Goal: Task Accomplishment & Management: Use online tool/utility

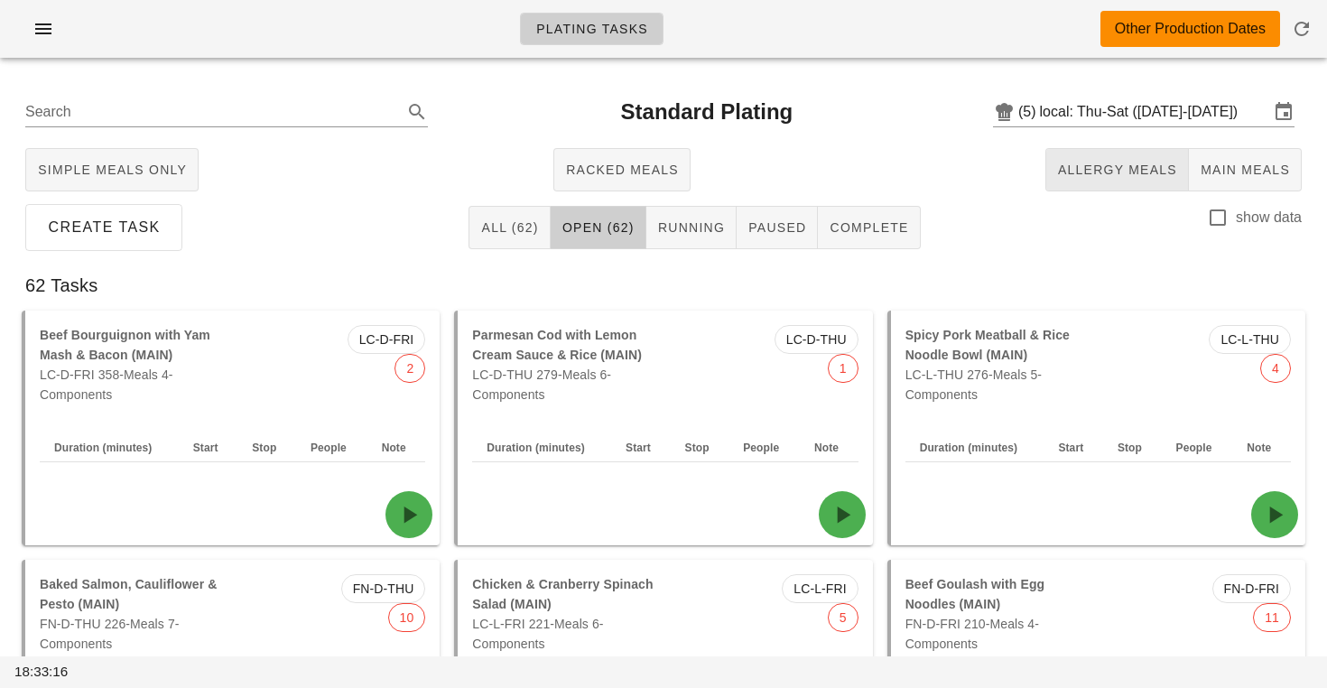
click at [1109, 153] on button "Allergy Meals" at bounding box center [1117, 169] width 144 height 43
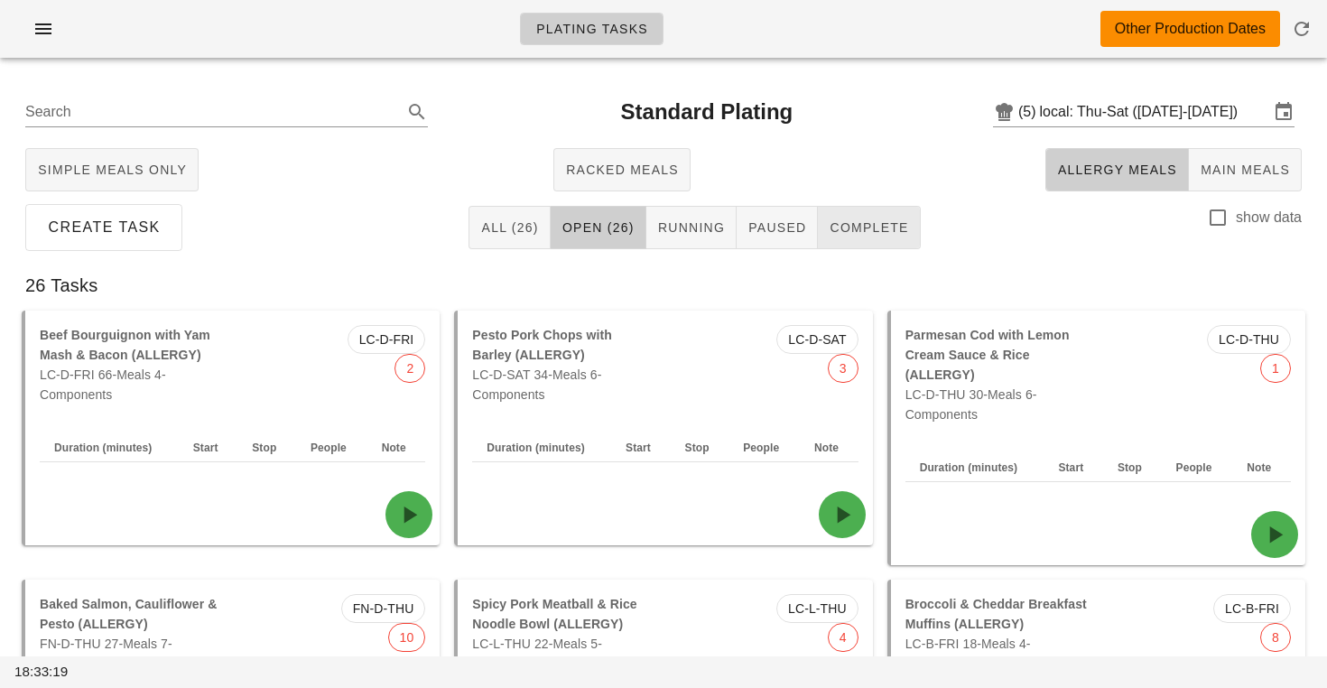
click at [835, 237] on button "Complete" at bounding box center [869, 227] width 102 height 43
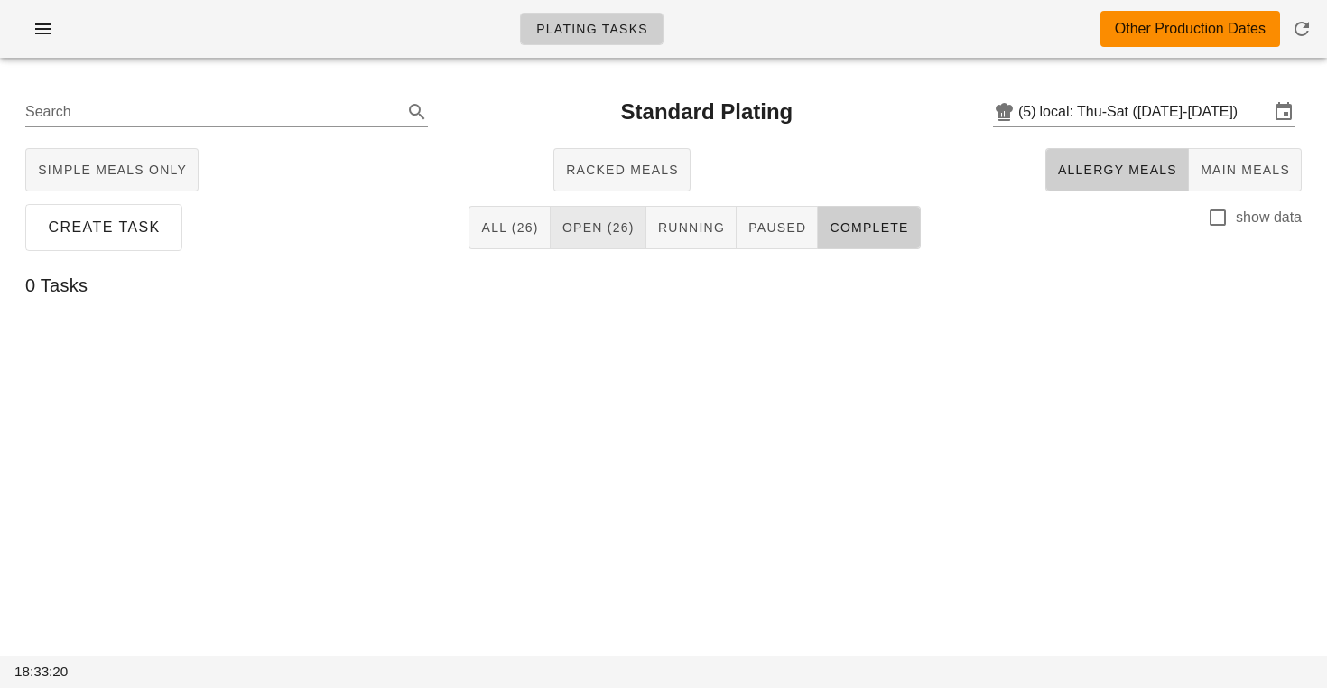
click at [623, 233] on span "Open (26)" at bounding box center [598, 227] width 73 height 14
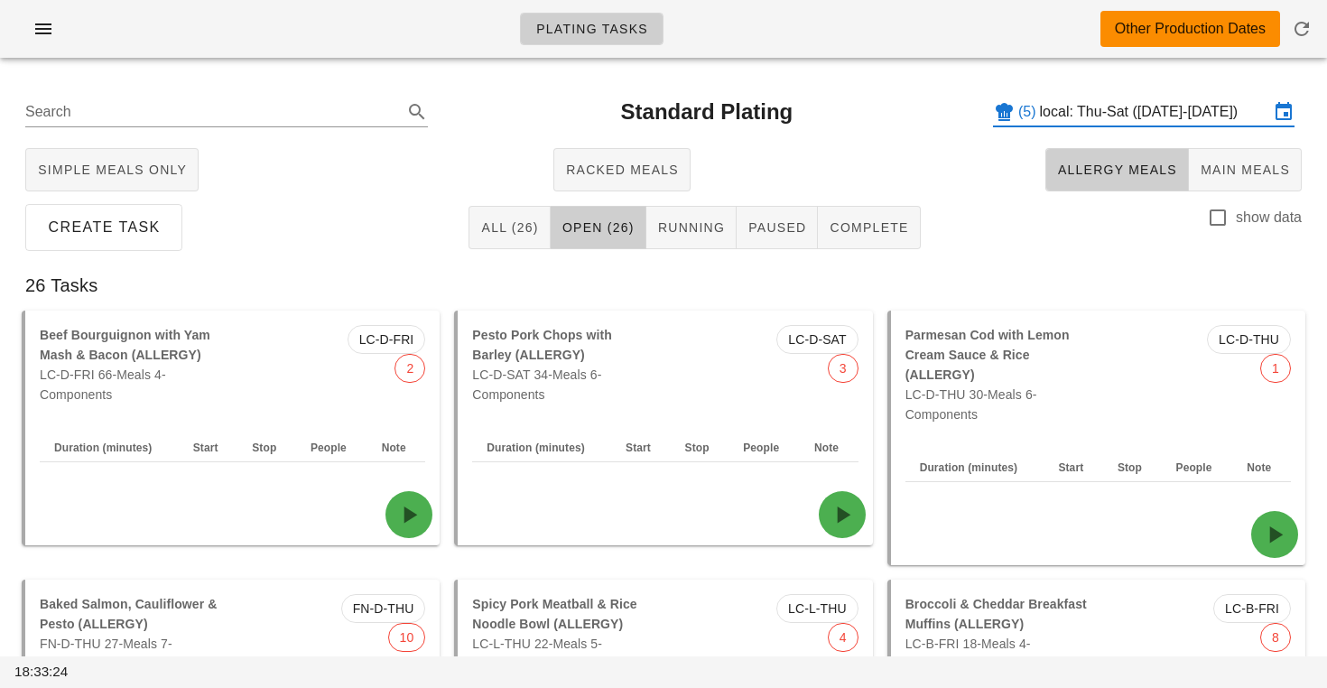
click at [1092, 112] on input "local: Thu-Sat ([DATE]-[DATE])" at bounding box center [1154, 111] width 229 height 29
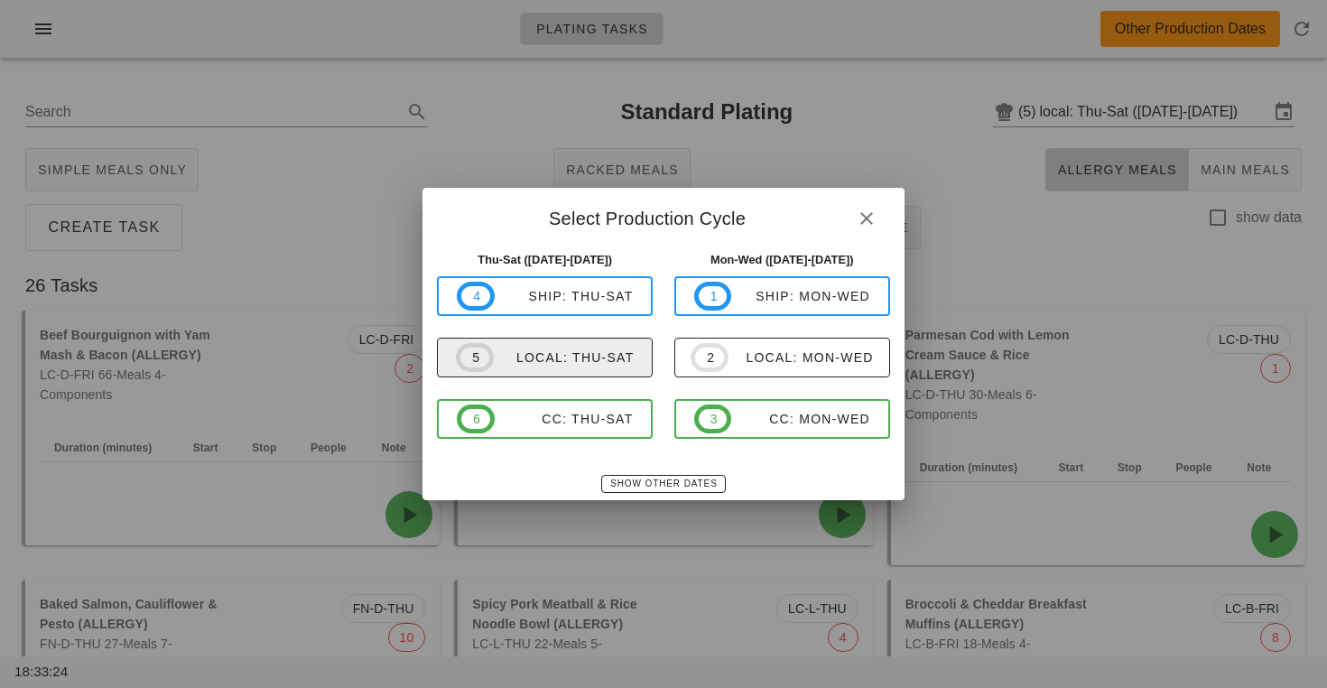
click at [581, 350] on div "local: Thu-Sat" at bounding box center [564, 357] width 141 height 14
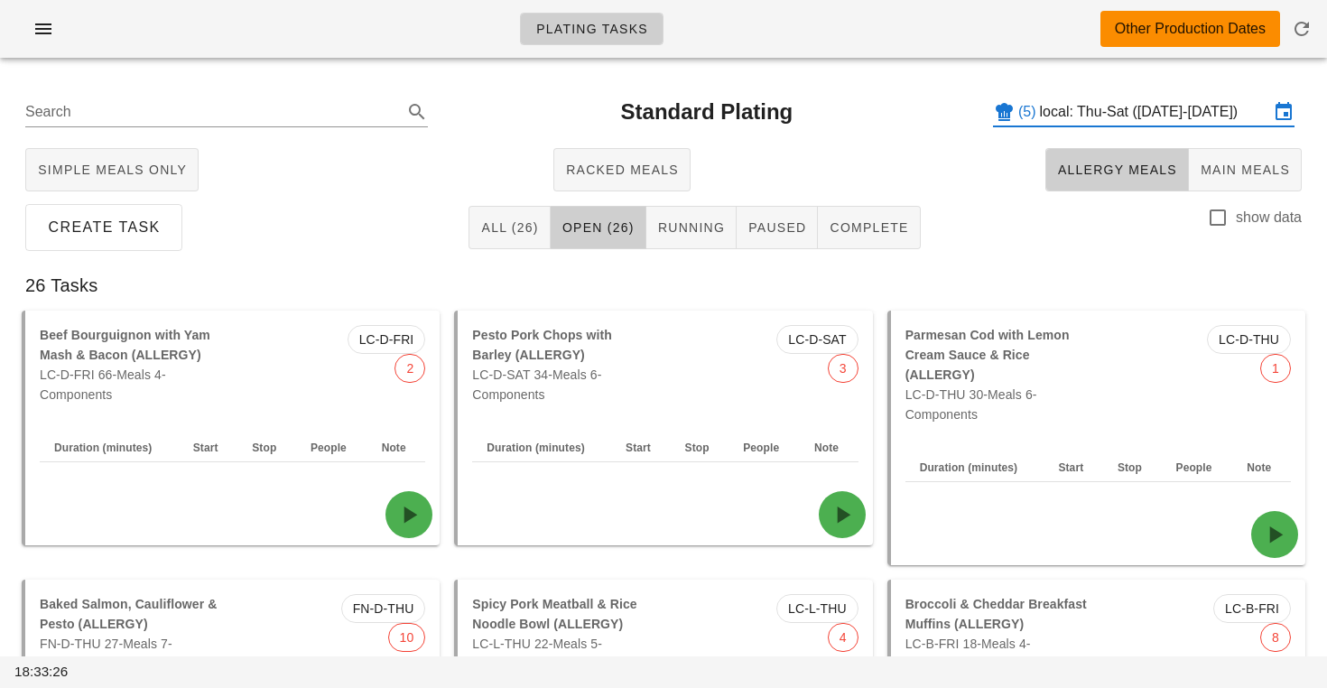
click at [1040, 117] on input "local: Thu-Sat ([DATE]-[DATE])" at bounding box center [1154, 111] width 229 height 29
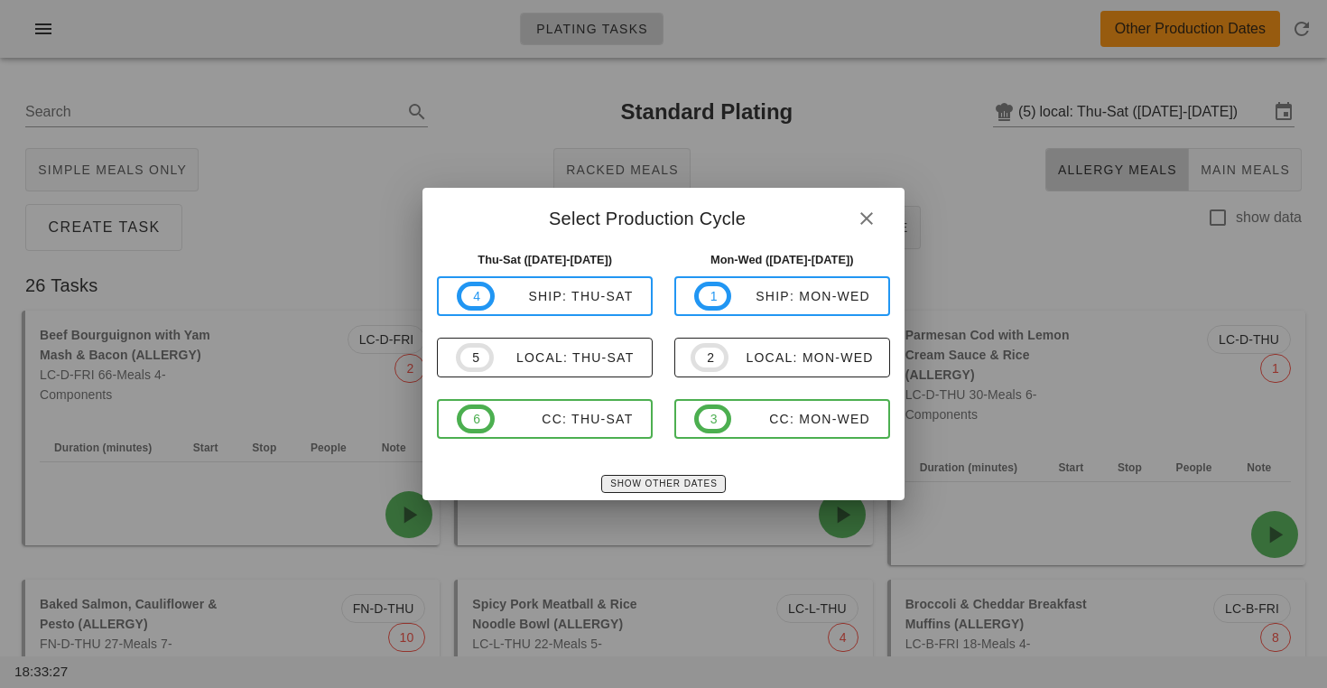
click at [632, 485] on span "Show Other Dates" at bounding box center [662, 483] width 107 height 10
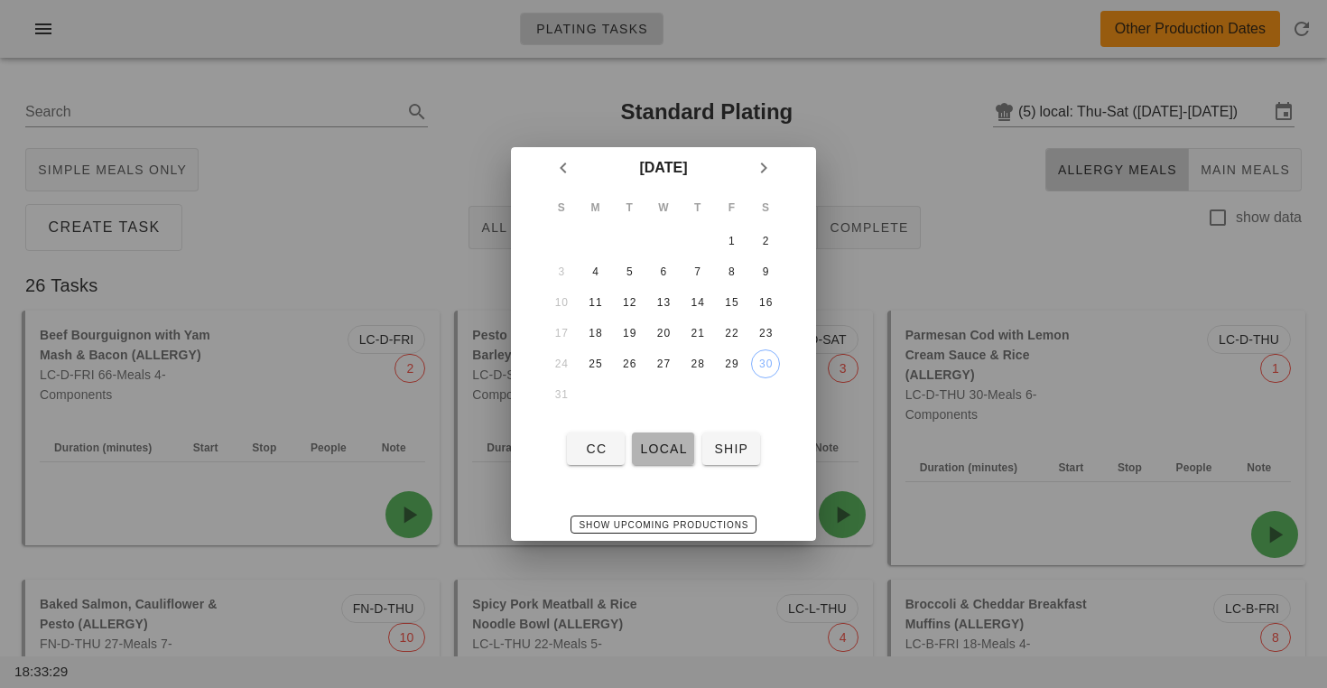
click at [654, 434] on button "local" at bounding box center [663, 448] width 62 height 32
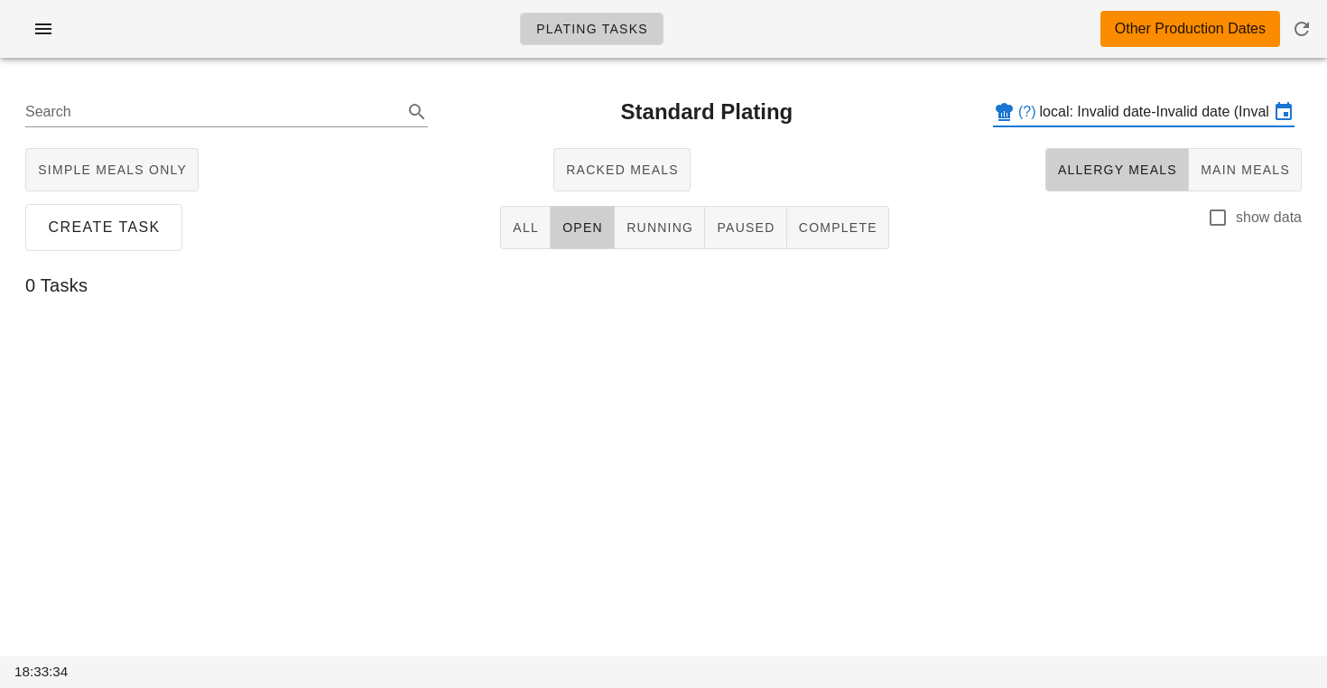
click at [1100, 91] on div "Search Standard Plating (?) local: Invalid date-Invalid date (Invalid date-Inva…" at bounding box center [663, 112] width 1305 height 58
click at [1095, 106] on input "local: Invalid date-Invalid date (Invalid date-Invalid date)" at bounding box center [1154, 111] width 229 height 29
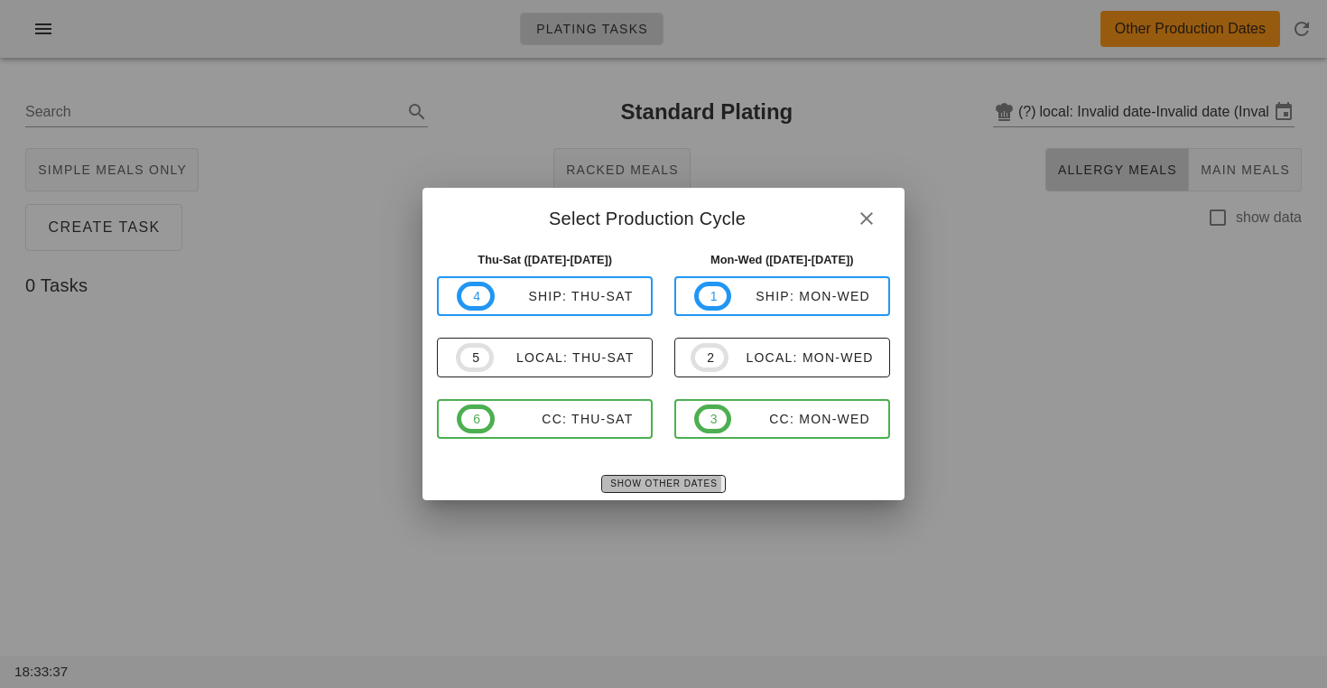
click at [649, 475] on button "Show Other Dates" at bounding box center [663, 484] width 124 height 18
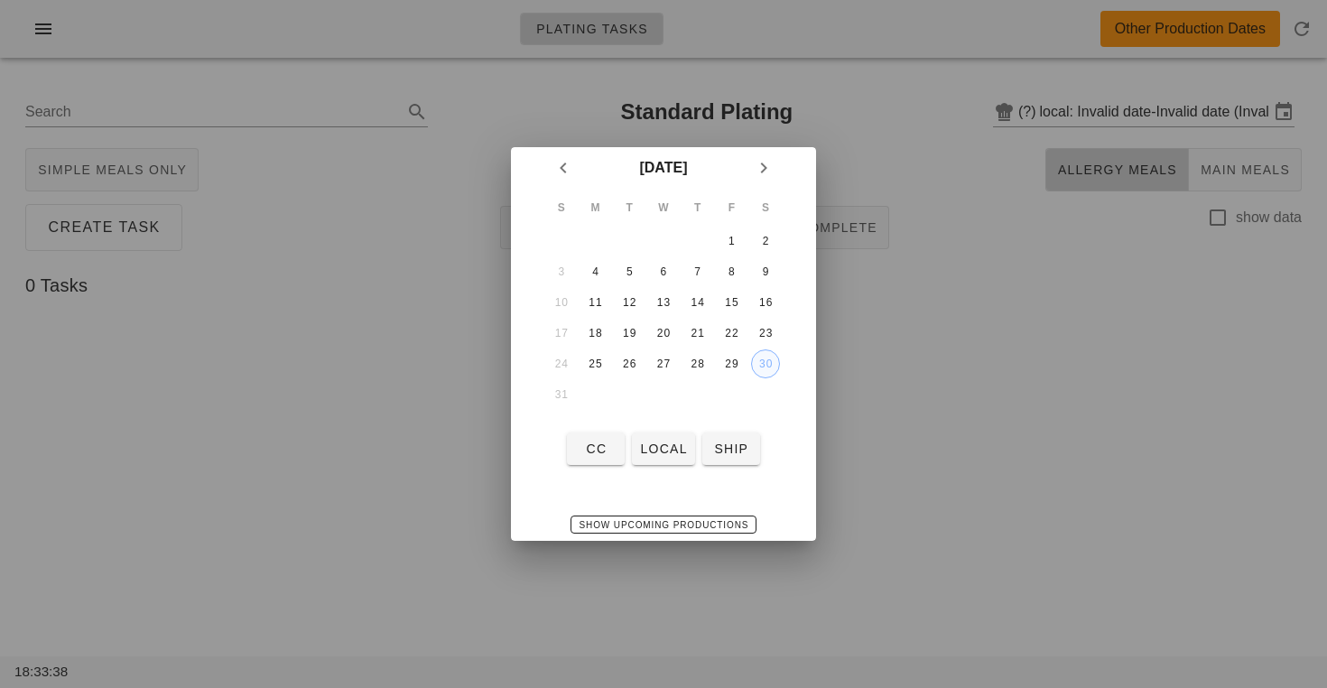
click at [765, 357] on div "30" at bounding box center [765, 363] width 27 height 13
click at [659, 443] on span "local" at bounding box center [663, 448] width 48 height 14
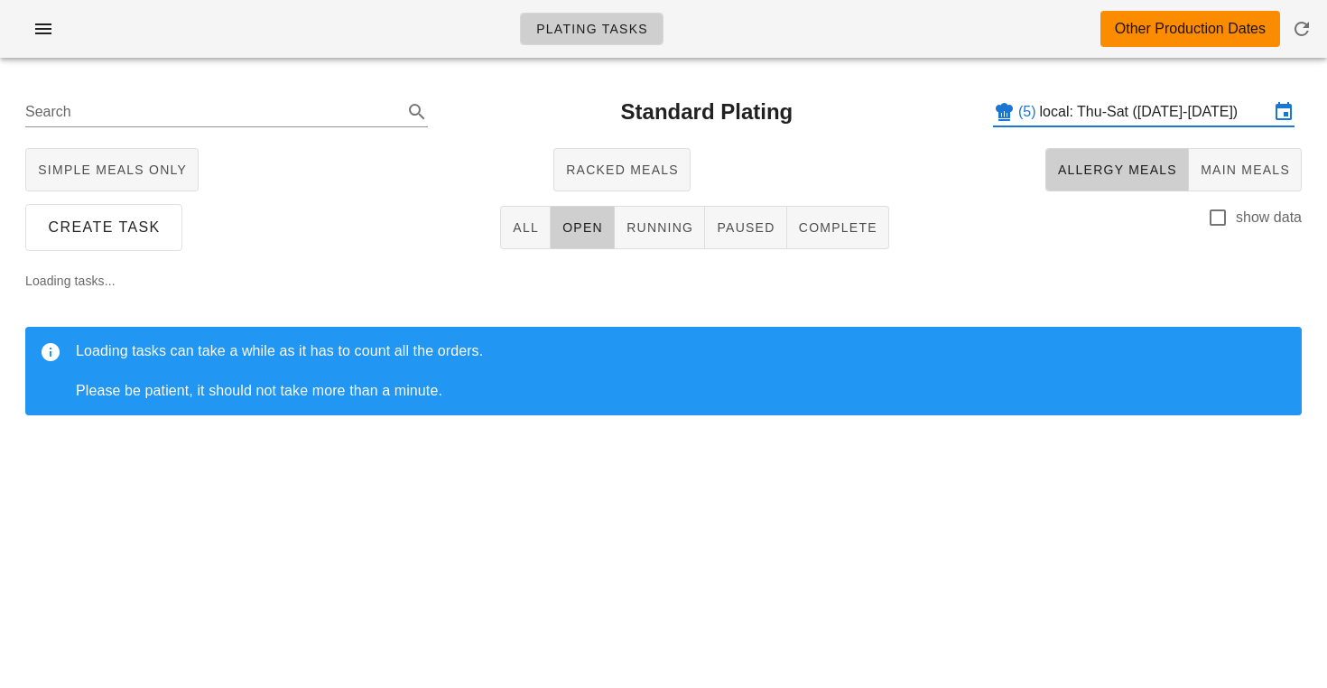
click at [1095, 118] on input "local: Thu-Sat (Aug 28-Aug 30)" at bounding box center [1154, 111] width 229 height 29
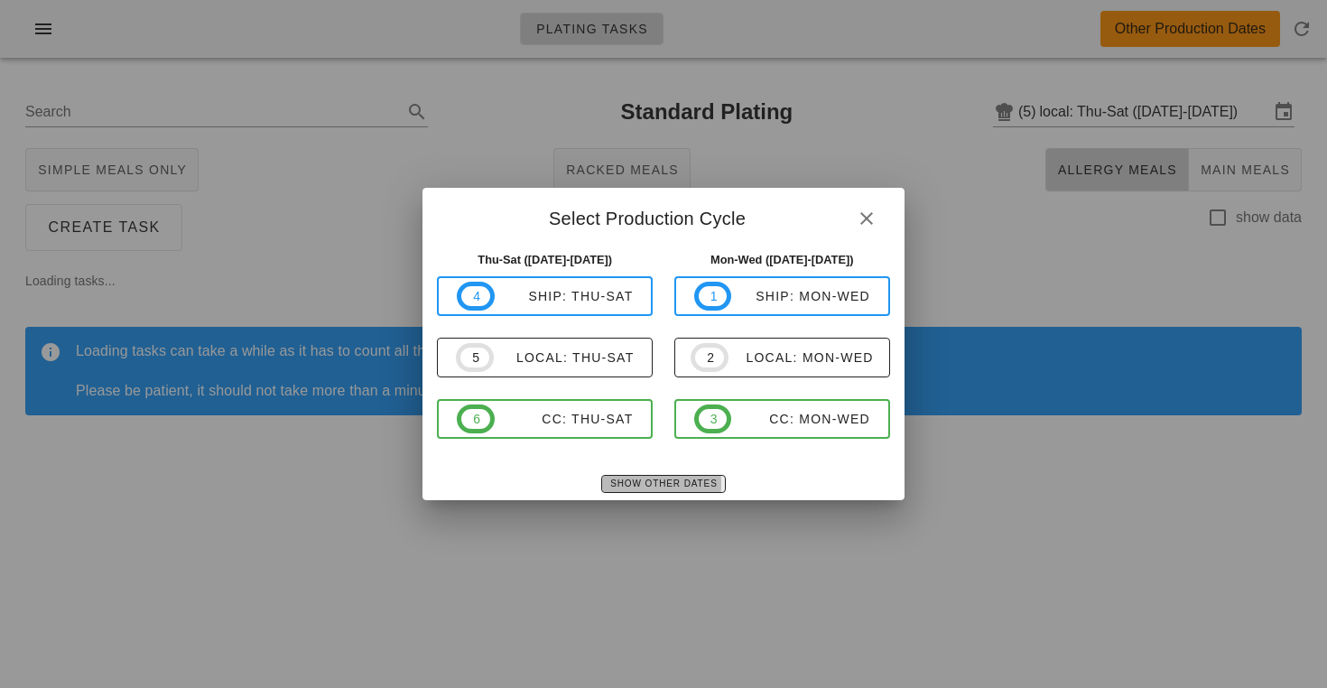
click at [654, 479] on span "Show Other Dates" at bounding box center [662, 483] width 107 height 10
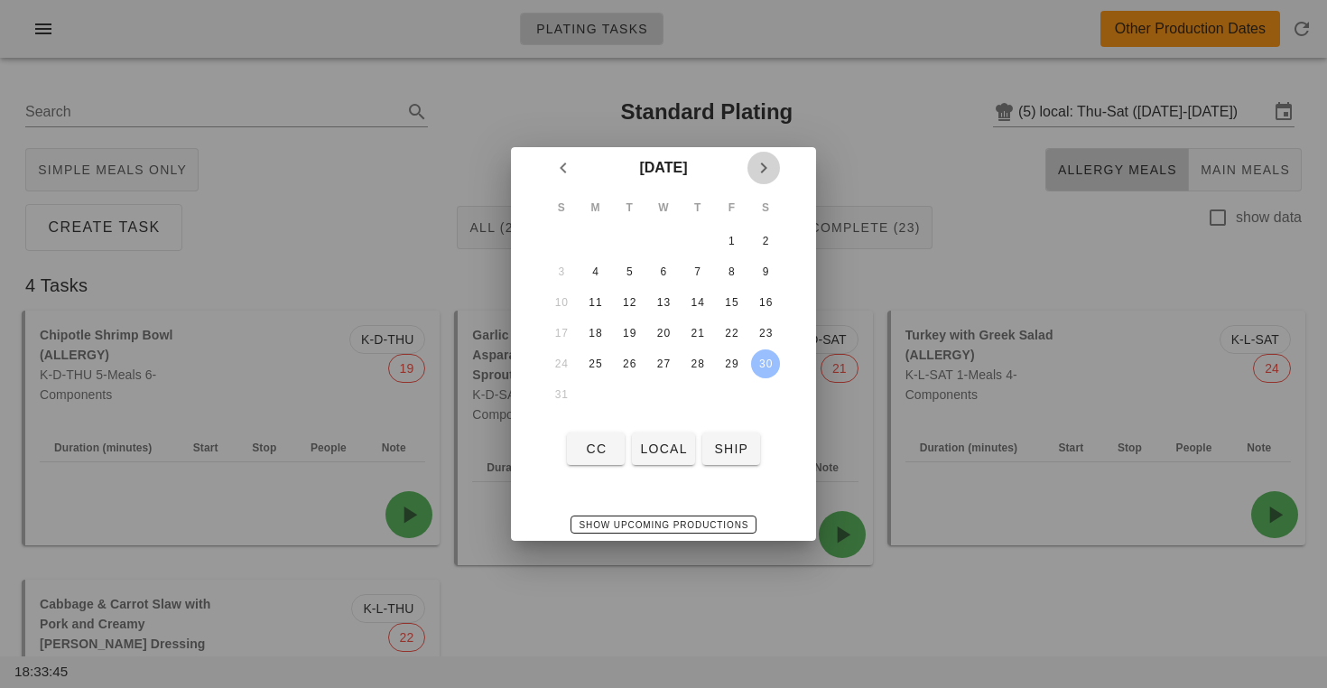
click at [770, 164] on icon "Next month" at bounding box center [764, 168] width 22 height 22
click at [592, 239] on div "1" at bounding box center [595, 241] width 29 height 13
click at [656, 434] on button "local" at bounding box center [663, 448] width 62 height 32
type input "local: Mon-Wed (Sep 1-Sep 3)"
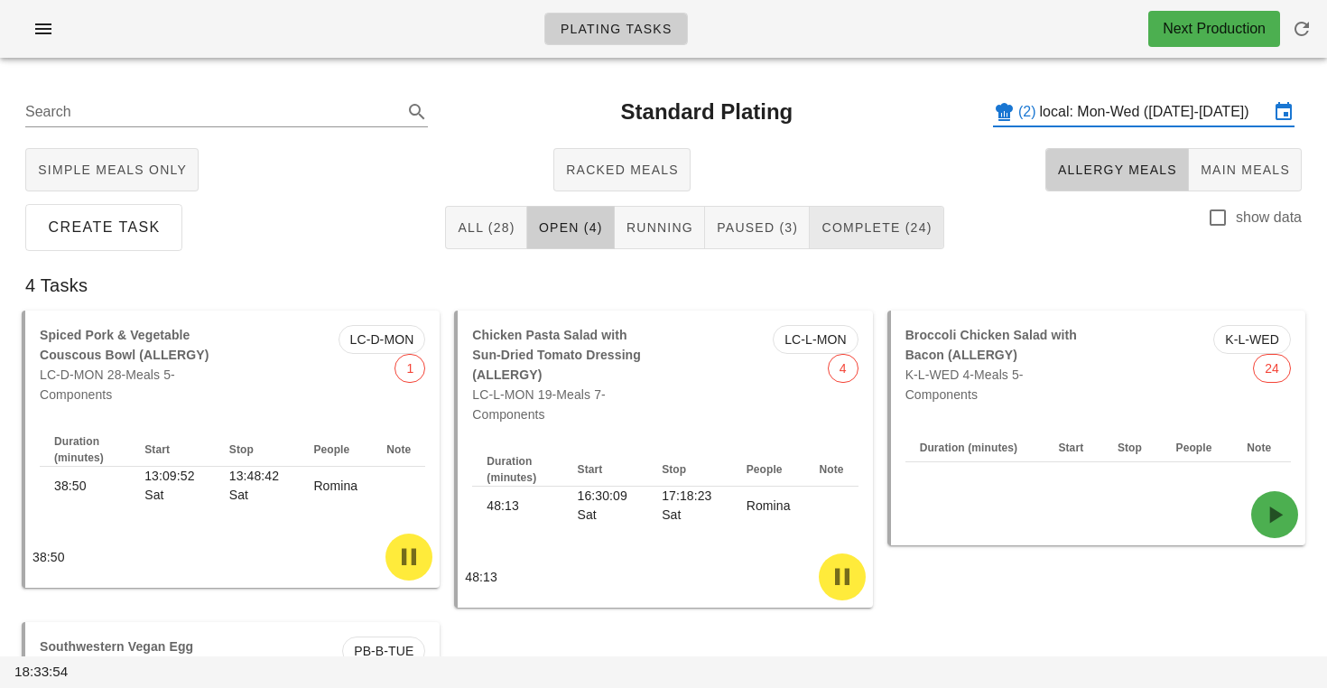
click at [874, 237] on button "Complete (24)" at bounding box center [877, 227] width 134 height 43
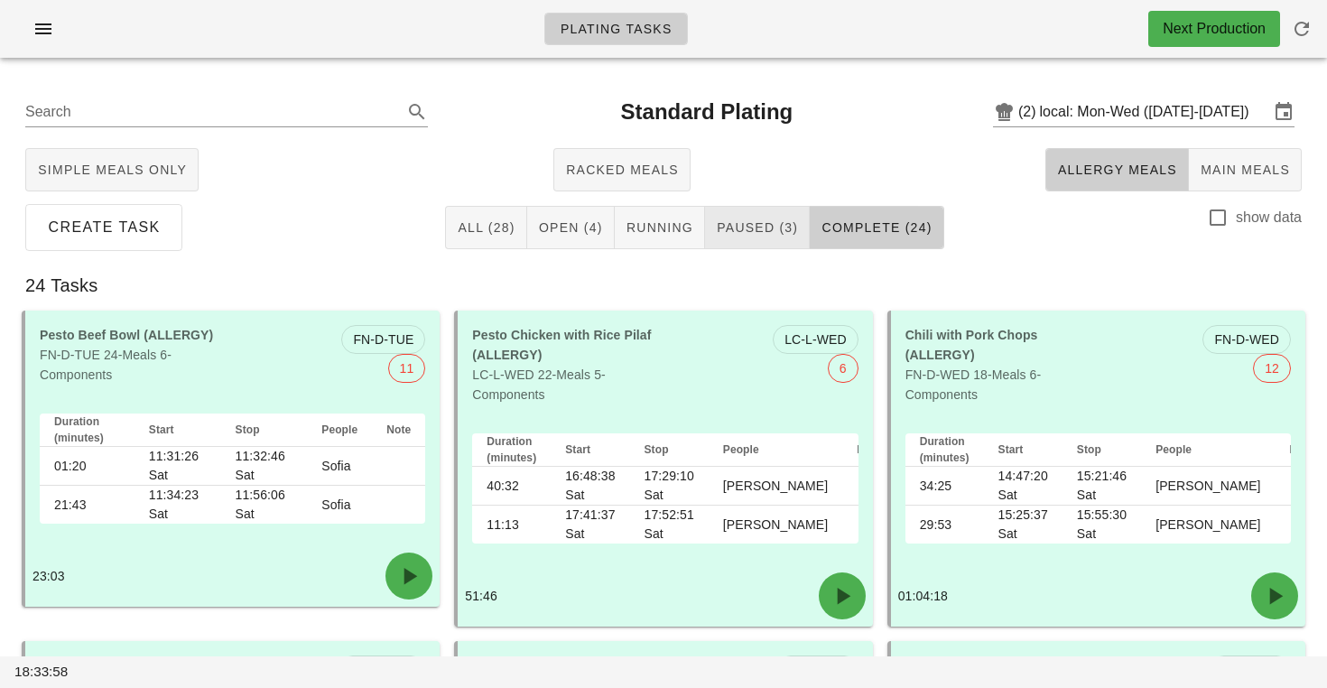
click at [740, 220] on span "Paused (3)" at bounding box center [757, 227] width 82 height 14
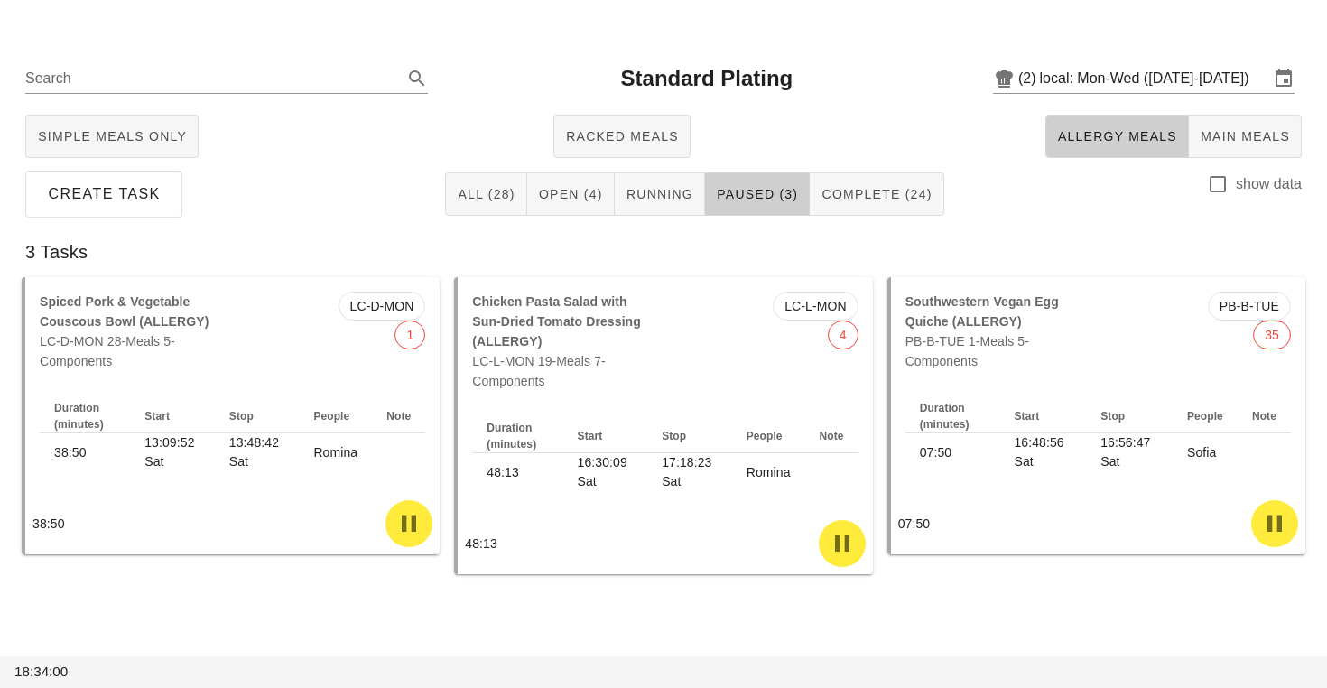
scroll to position [34, 0]
click at [589, 195] on span "Open (4)" at bounding box center [570, 193] width 65 height 14
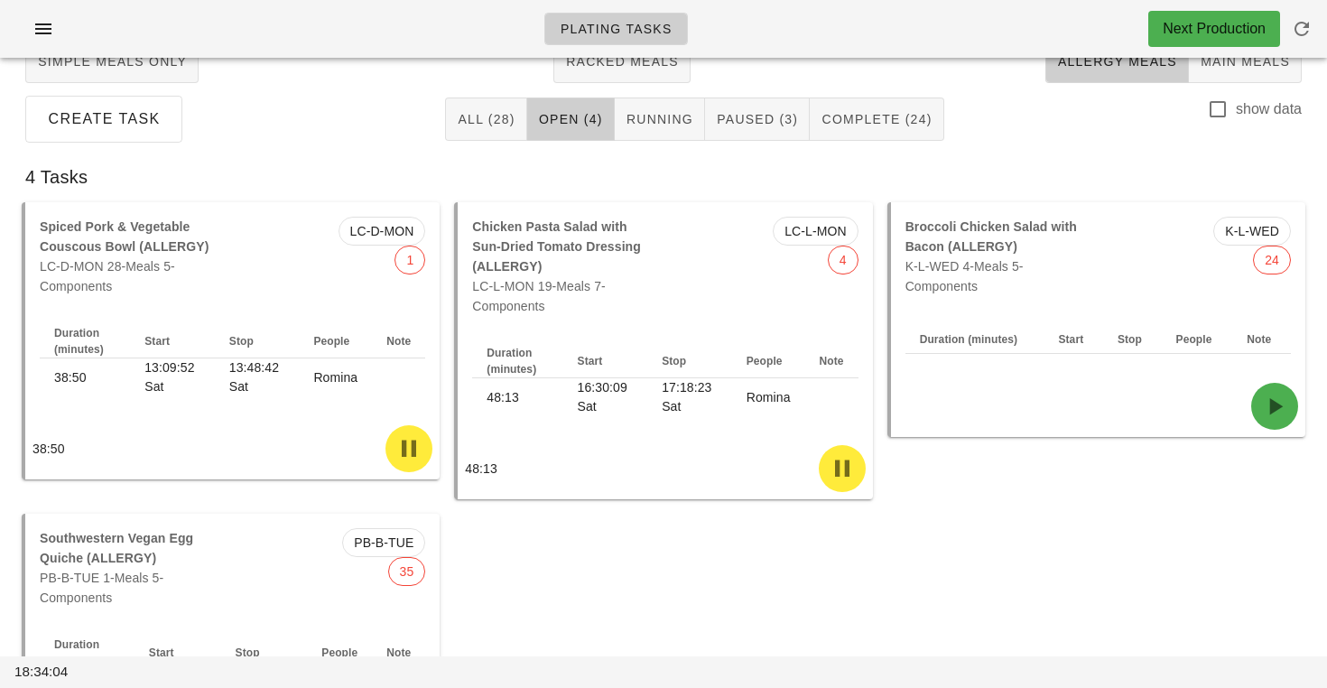
click at [779, 141] on div "Create Task All (28) Open (4) Running Paused (3) Complete (24) show data" at bounding box center [663, 119] width 1305 height 58
click at [784, 125] on span "Paused (3)" at bounding box center [757, 119] width 82 height 14
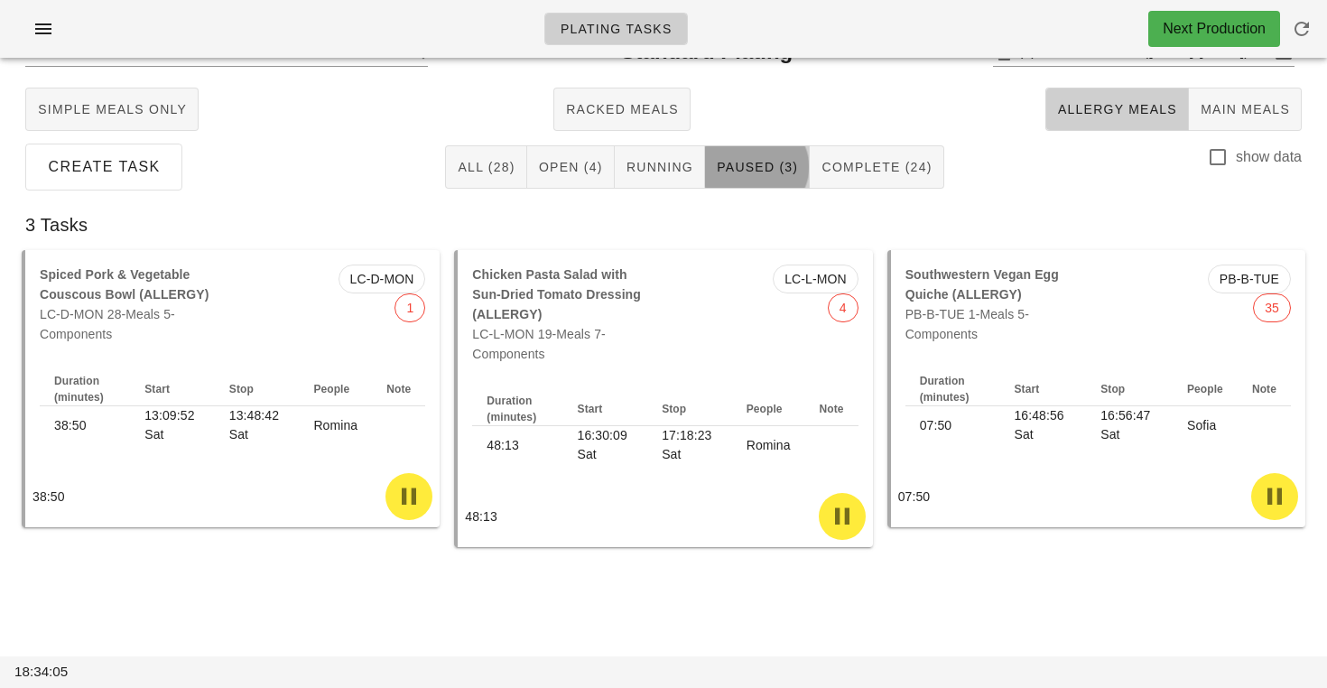
scroll to position [60, 0]
click at [876, 130] on div "Simple Meals Only Racked Meals Allergy Meals Main Meals" at bounding box center [663, 109] width 1305 height 58
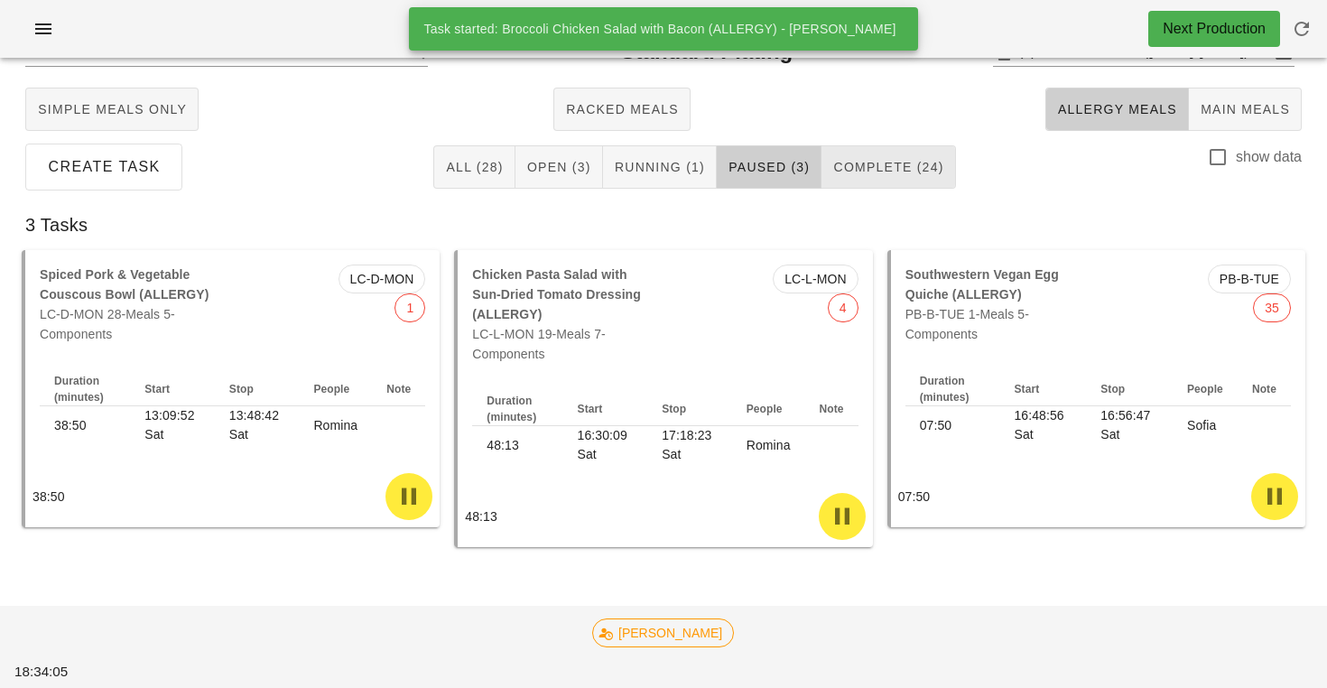
click at [852, 162] on span "Complete (24)" at bounding box center [887, 167] width 111 height 14
